Goal: Transaction & Acquisition: Purchase product/service

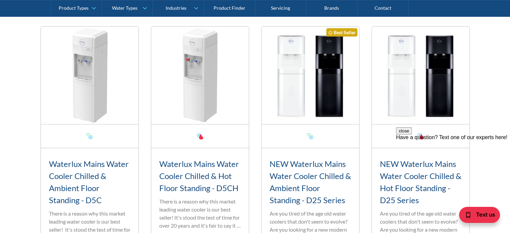
scroll to position [342, 0]
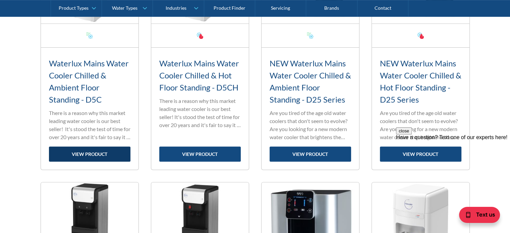
click at [94, 159] on link "view product" at bounding box center [89, 153] width 81 height 15
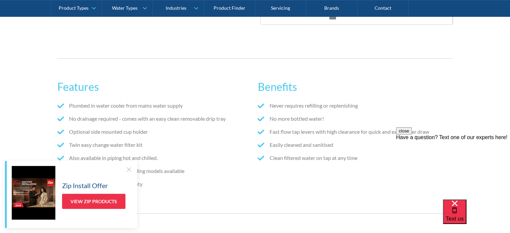
scroll to position [378, 0]
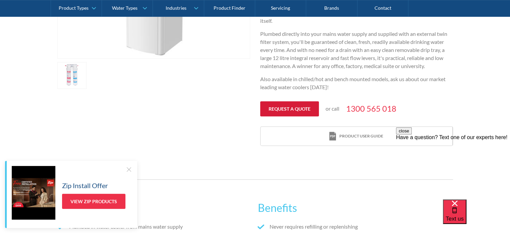
click at [299, 110] on link "Request a quote" at bounding box center [289, 108] width 59 height 15
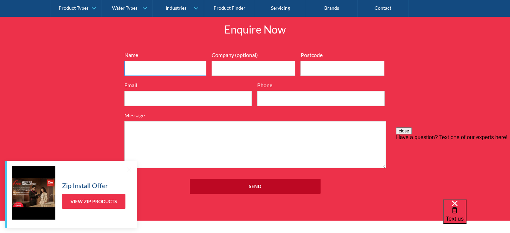
click at [173, 69] on input "Name" at bounding box center [165, 68] width 82 height 15
type input "Saifuddin Baldiwala"
type input "Milcom Institute"
type input "2142"
type input "saif@milcom.edu.au"
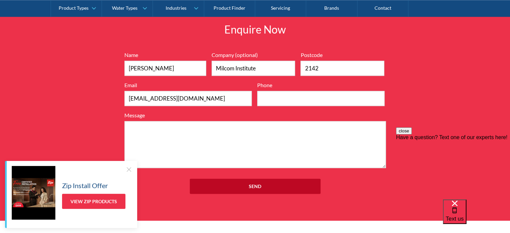
type input "0433245252"
click at [188, 133] on textarea "Message" at bounding box center [254, 144] width 261 height 47
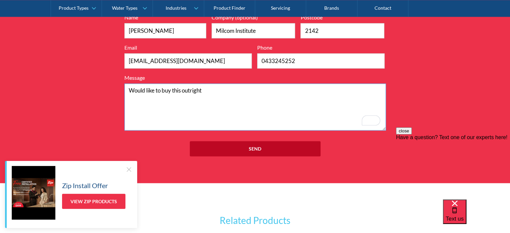
scroll to position [808, 0]
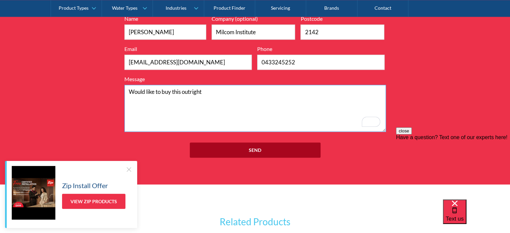
type textarea "Would like to buy this outright"
click at [286, 147] on input "Send" at bounding box center [255, 149] width 131 height 15
